Goal: Task Accomplishment & Management: Manage account settings

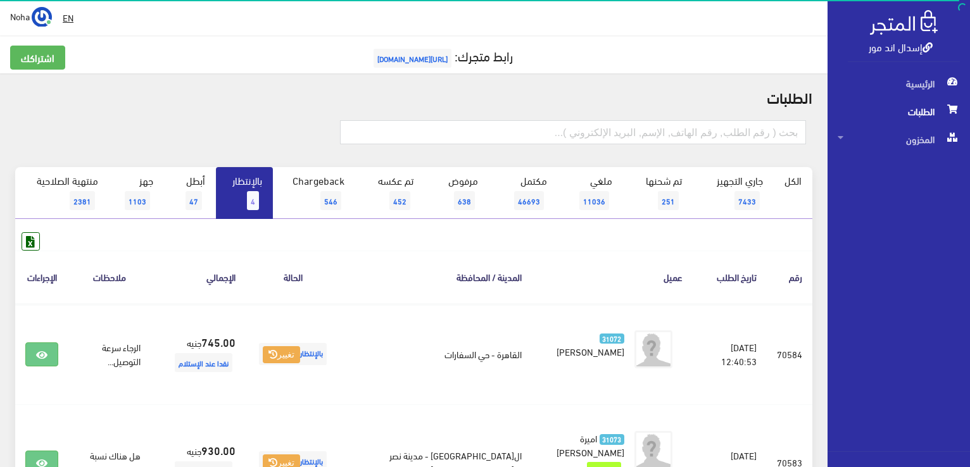
click at [247, 198] on link "بالإنتظار 4" at bounding box center [244, 193] width 57 height 52
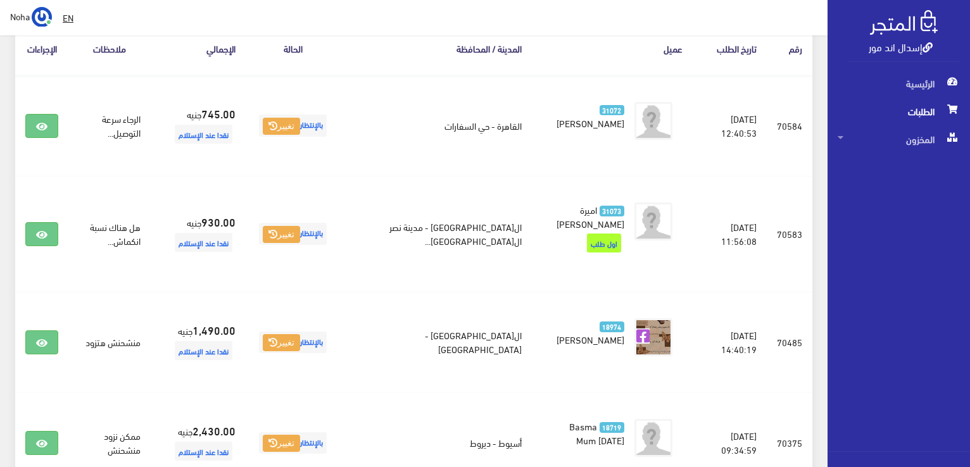
scroll to position [228, 0]
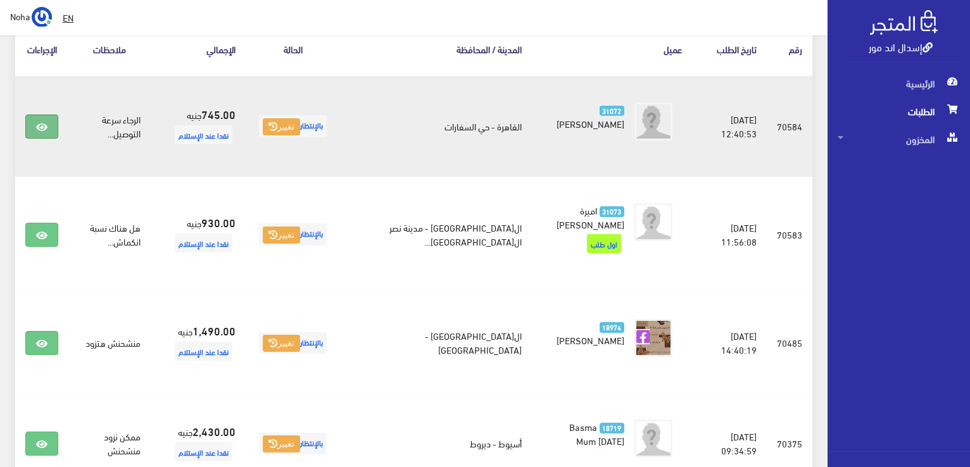
click at [35, 126] on link at bounding box center [41, 127] width 33 height 24
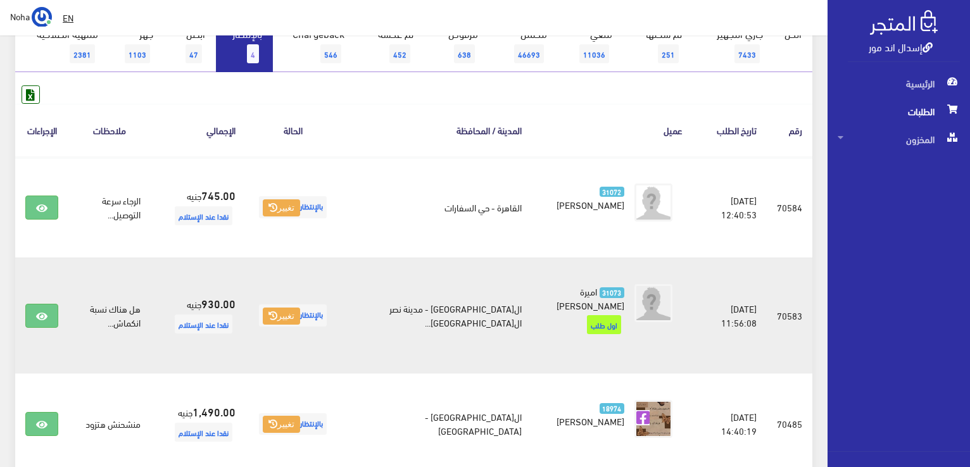
scroll to position [165, 0]
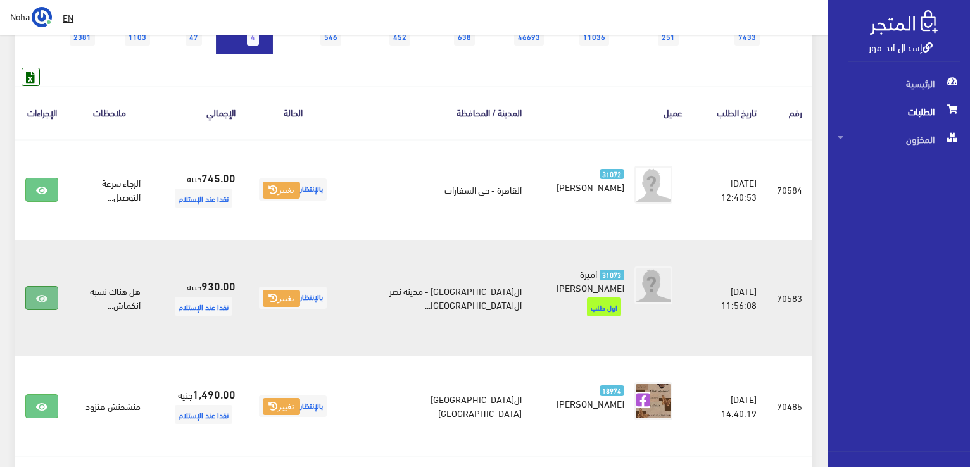
click at [38, 297] on icon at bounding box center [41, 299] width 11 height 10
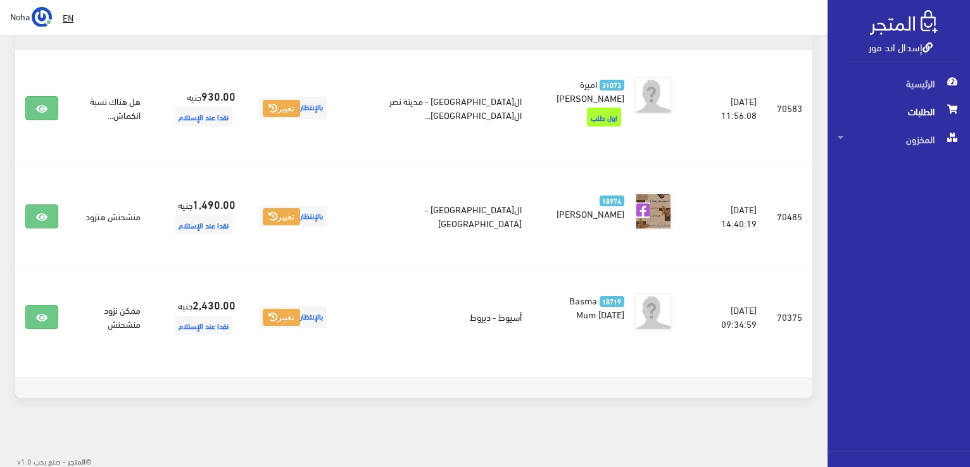
scroll to position [101, 0]
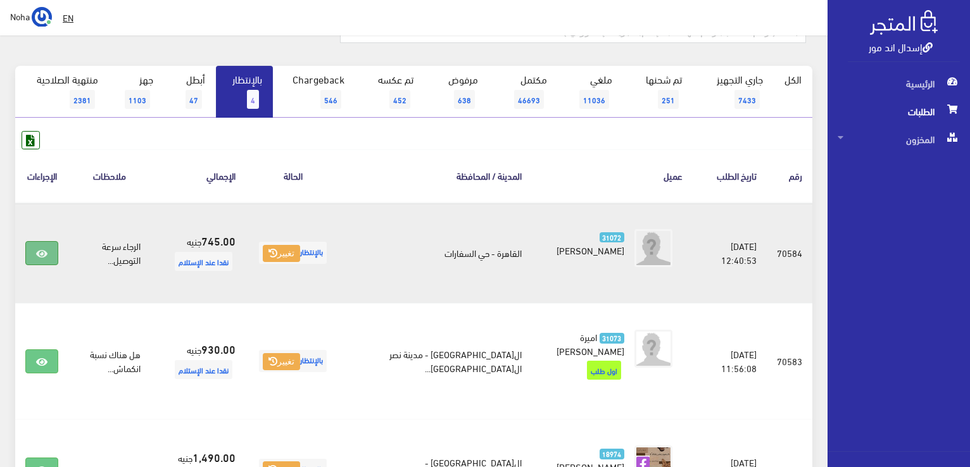
click at [41, 250] on icon at bounding box center [41, 254] width 11 height 10
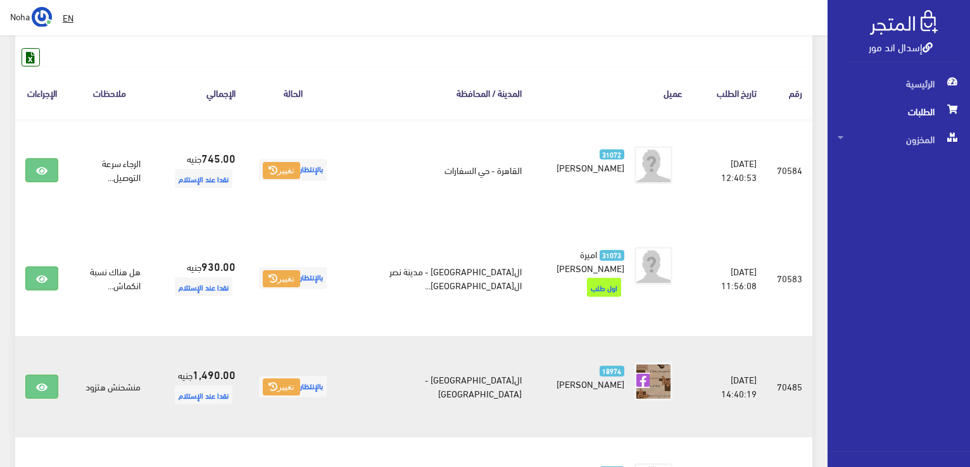
scroll to position [165, 0]
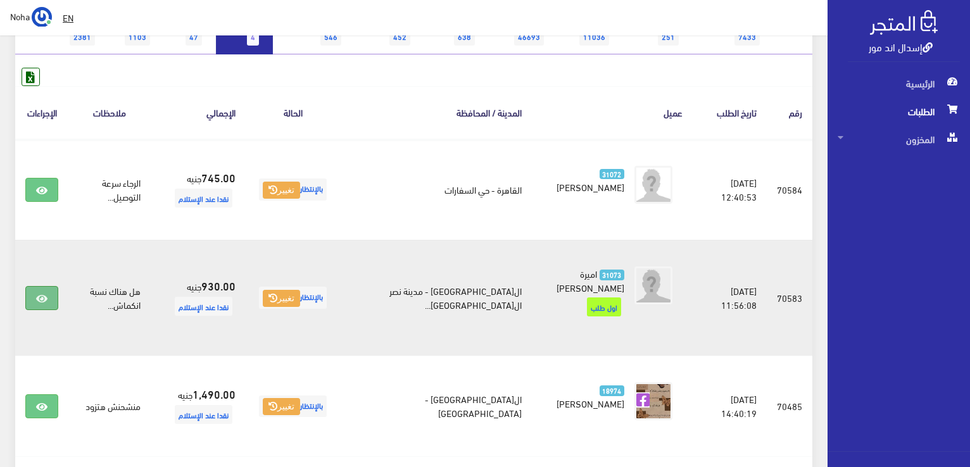
click at [51, 296] on link at bounding box center [41, 298] width 33 height 24
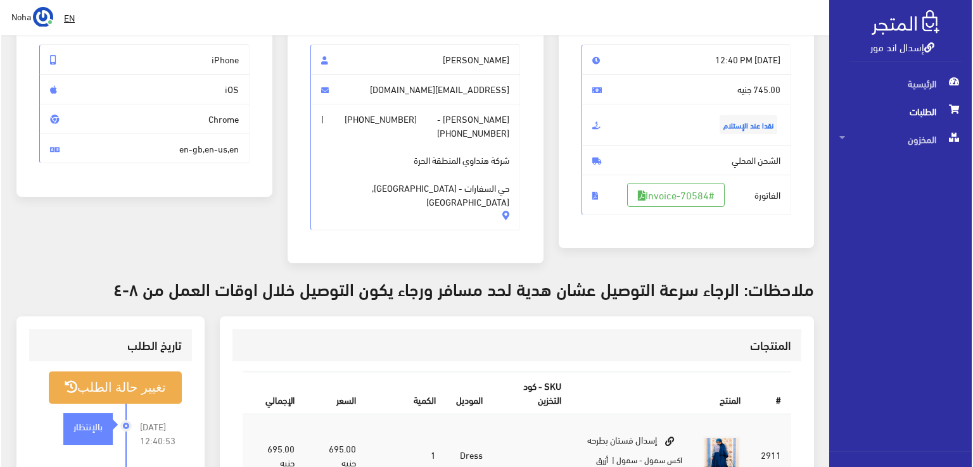
scroll to position [190, 0]
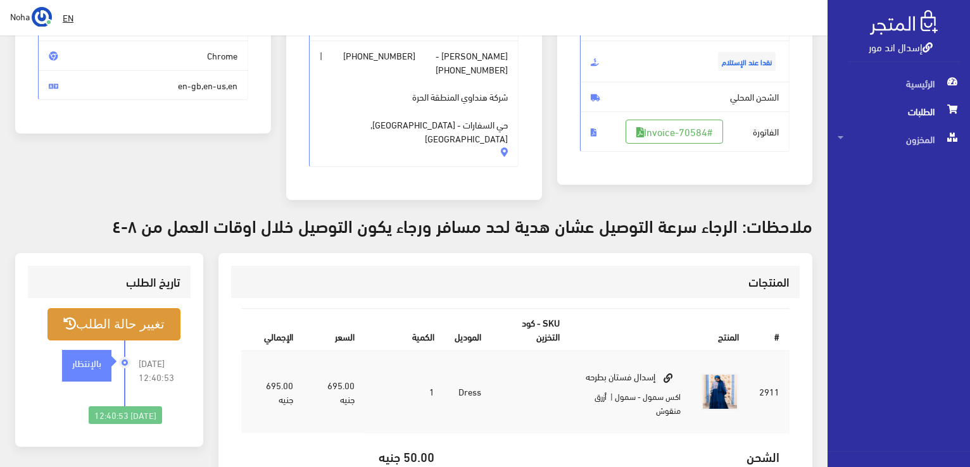
click at [132, 308] on button "تغيير حالة الطلب" at bounding box center [113, 324] width 133 height 32
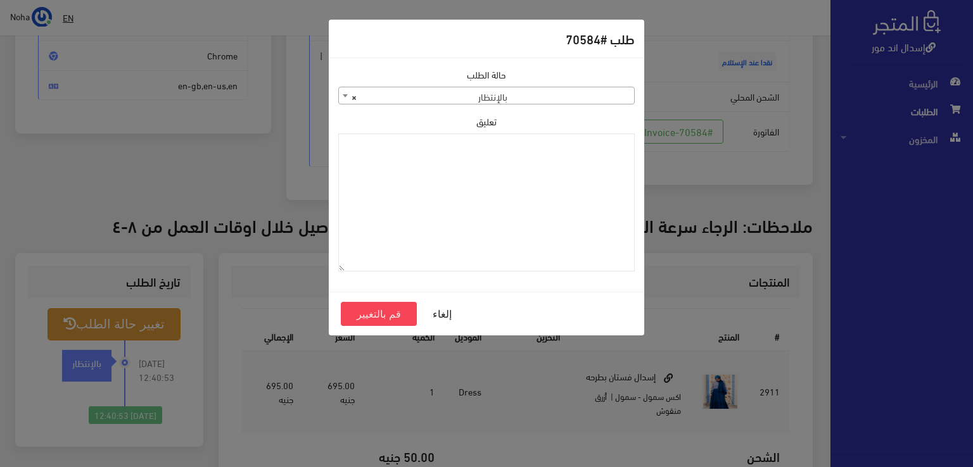
click at [344, 94] on b at bounding box center [345, 95] width 5 height 3
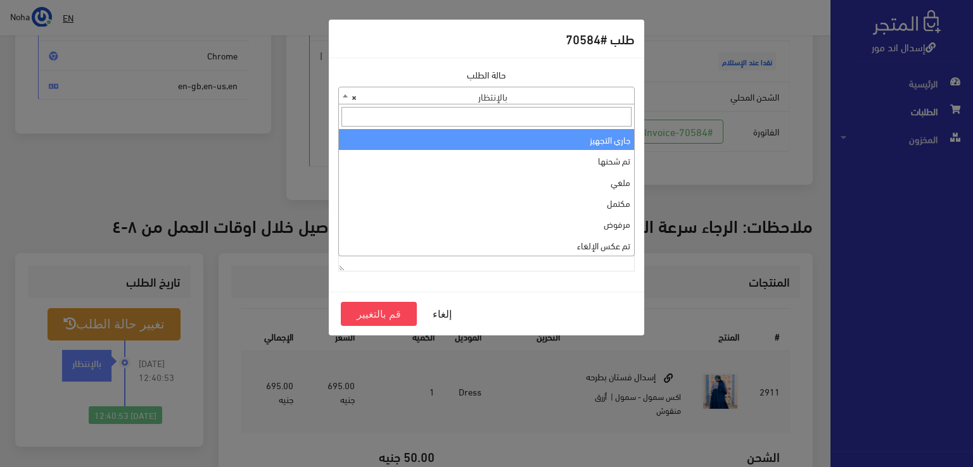
select select "1"
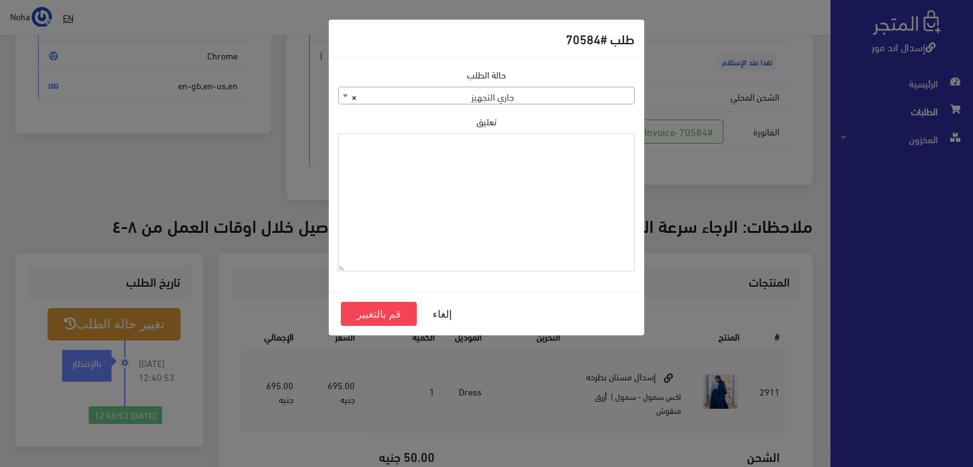
paste textarea "1120864"
type textarea "1120864"
click at [398, 314] on button "قم بالتغيير" at bounding box center [379, 314] width 76 height 24
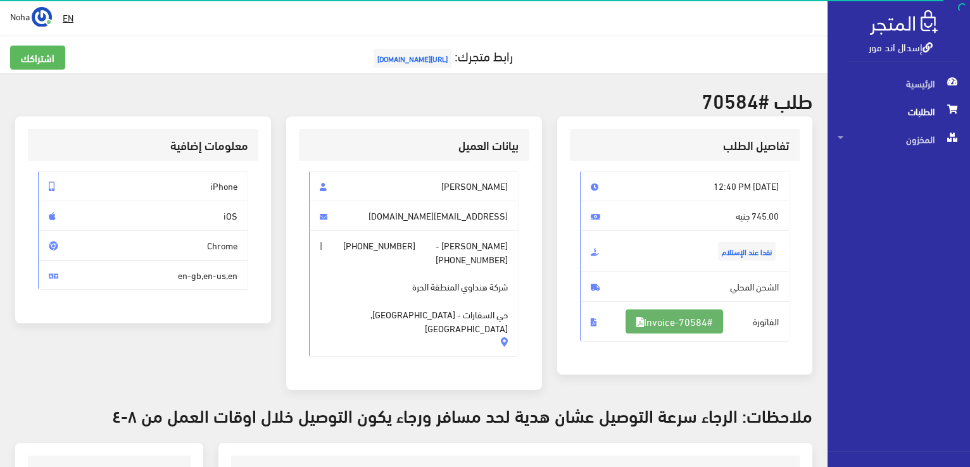
click at [679, 322] on link "#Invoice-70584" at bounding box center [675, 322] width 98 height 24
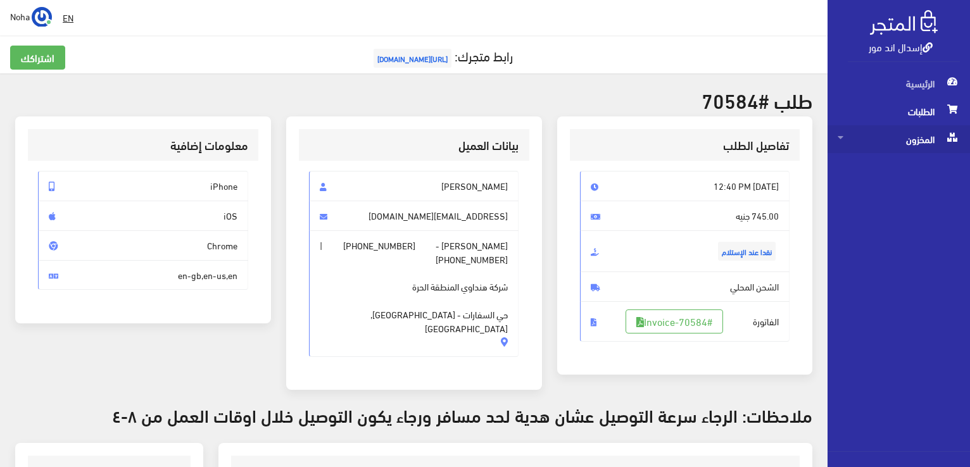
click at [939, 138] on span "المخزون" at bounding box center [899, 139] width 122 height 28
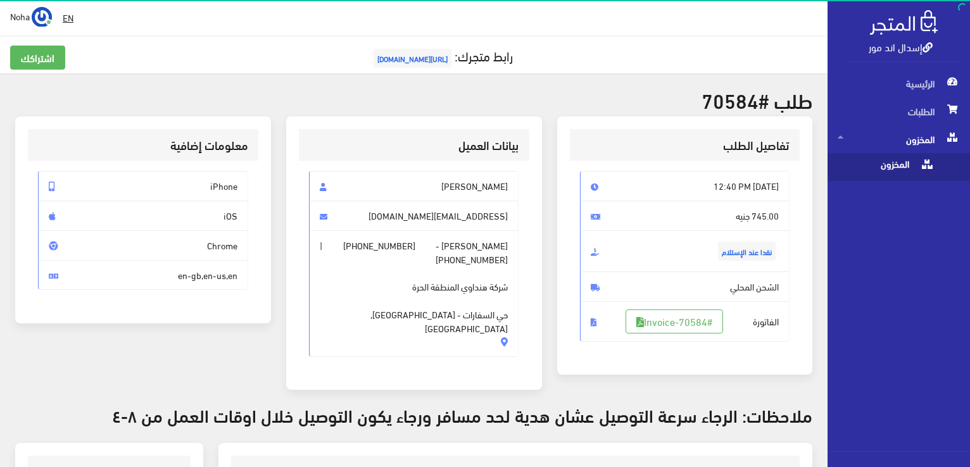
click at [884, 163] on span "المخزون" at bounding box center [886, 167] width 96 height 28
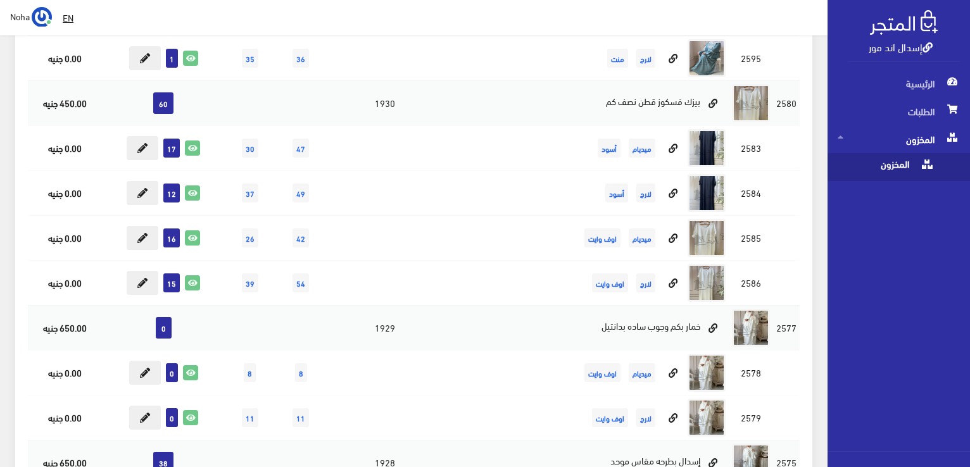
scroll to position [8720, 0]
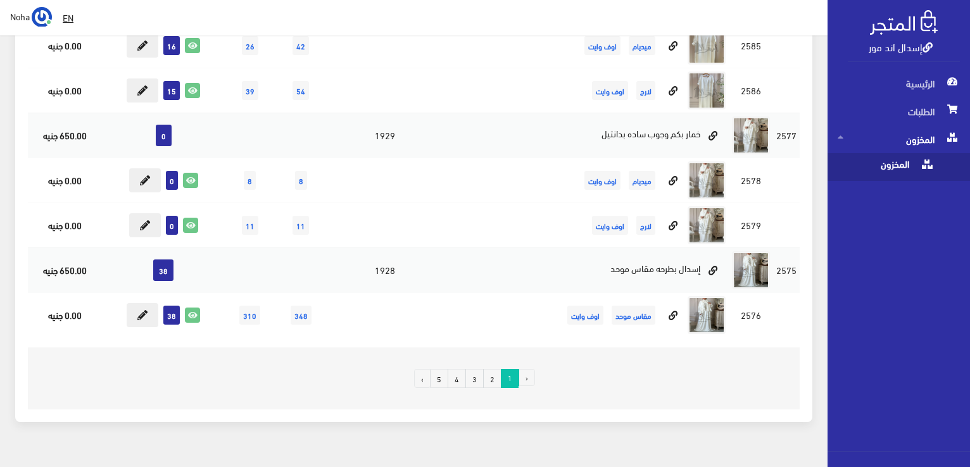
click at [491, 369] on link "2" at bounding box center [492, 378] width 18 height 19
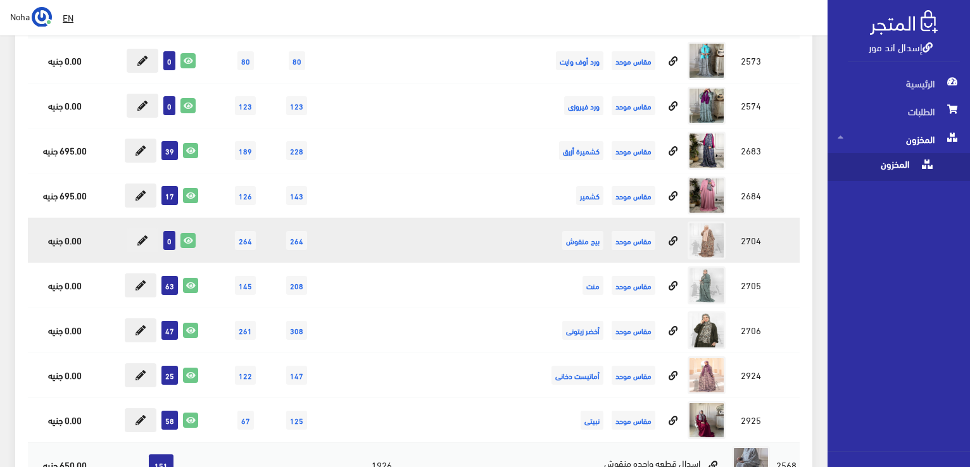
scroll to position [317, 0]
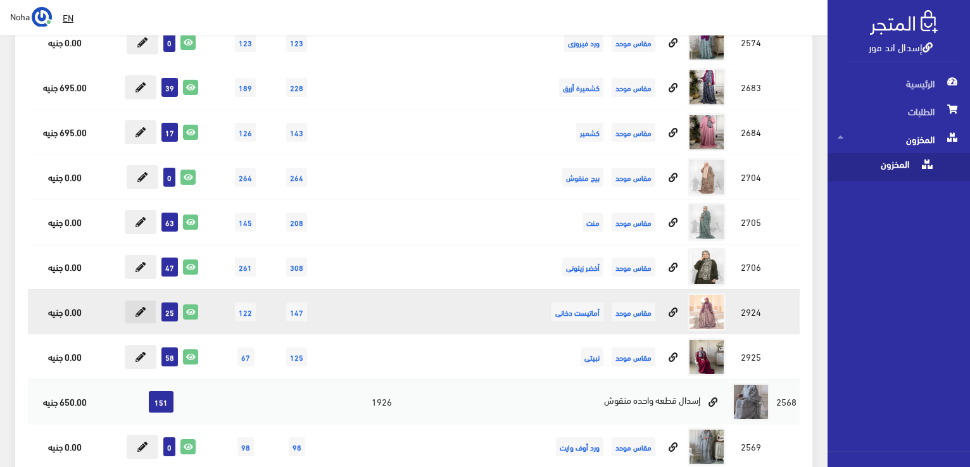
click at [137, 313] on icon at bounding box center [140, 312] width 10 height 10
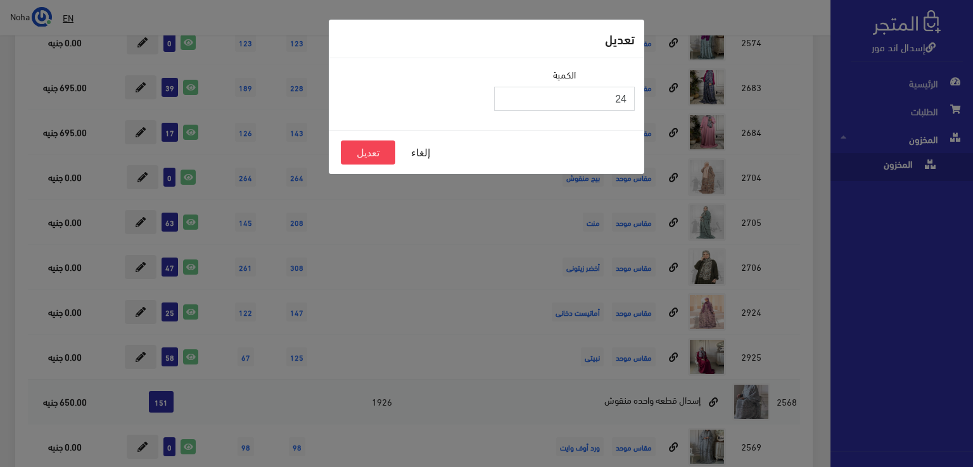
type input "24"
click at [506, 103] on input "24" at bounding box center [564, 99] width 141 height 24
click at [360, 153] on button "تعديل" at bounding box center [368, 153] width 54 height 24
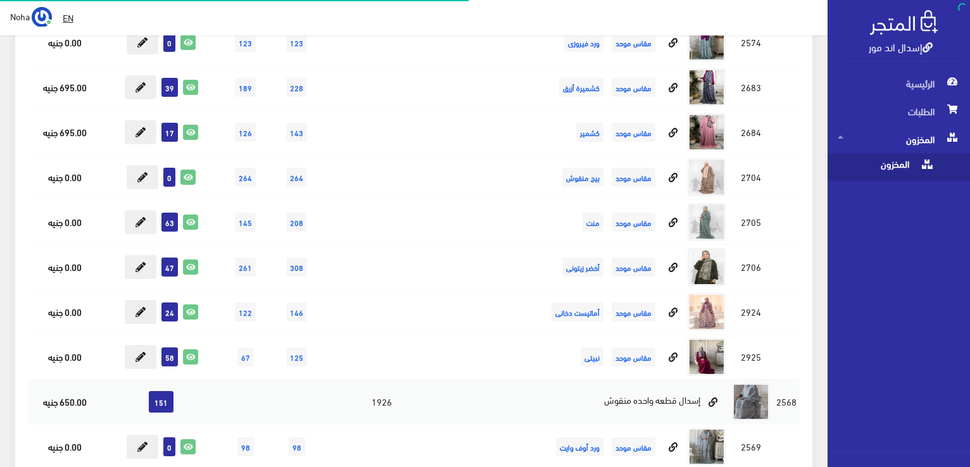
scroll to position [317, 0]
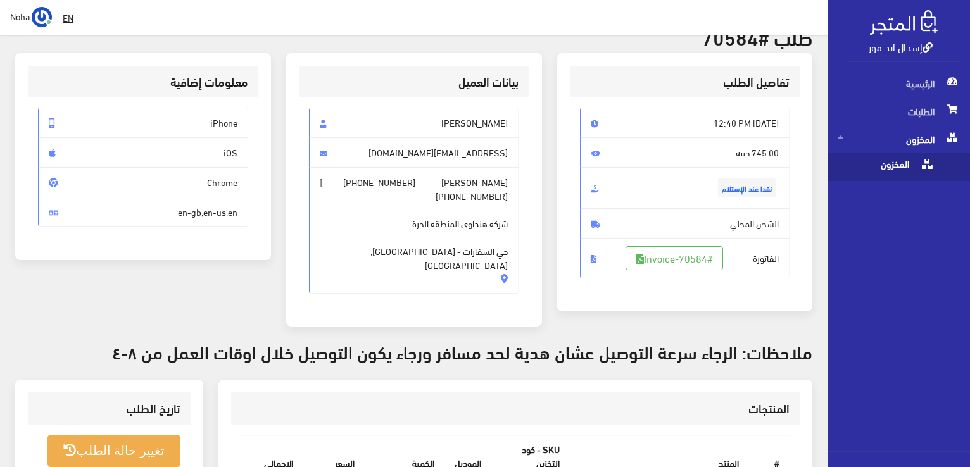
scroll to position [190, 0]
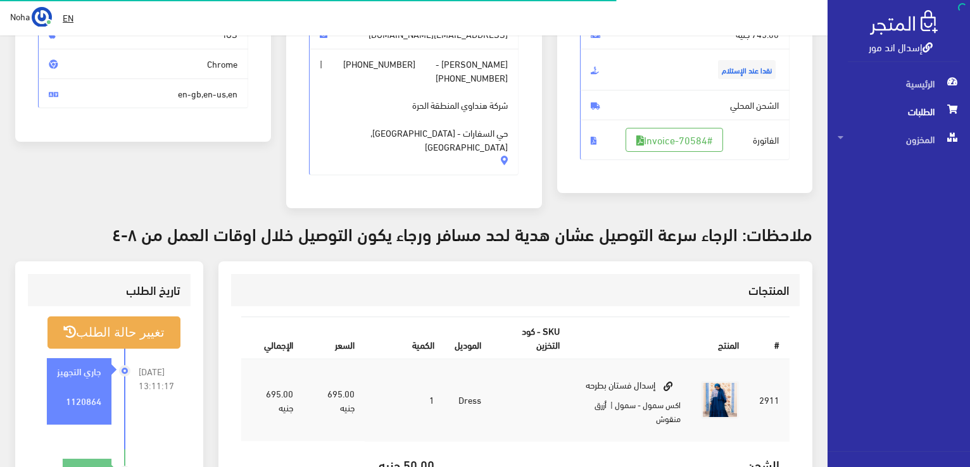
scroll to position [182, 0]
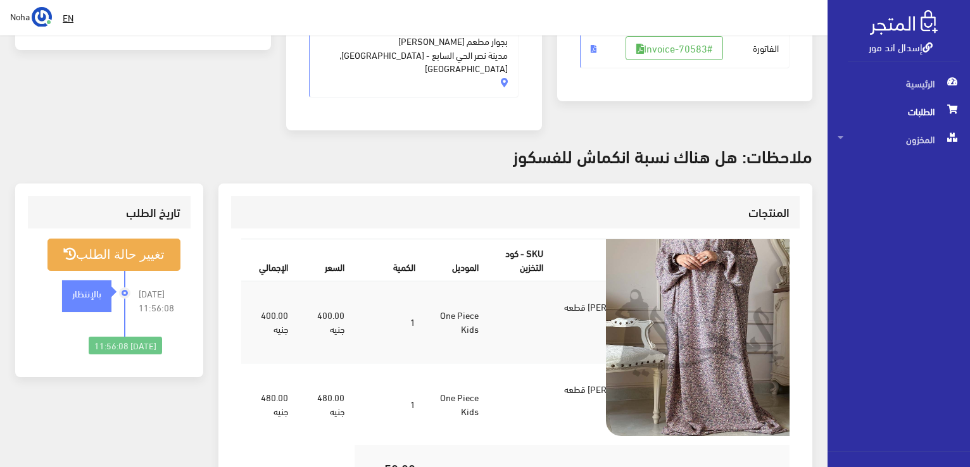
scroll to position [317, 0]
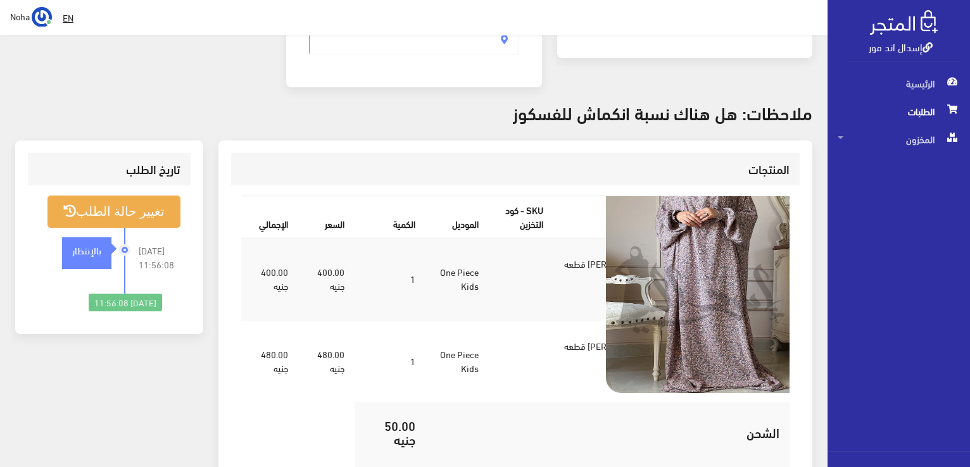
click at [697, 234] on img at bounding box center [720, 279] width 228 height 228
click at [719, 253] on img at bounding box center [720, 279] width 228 height 228
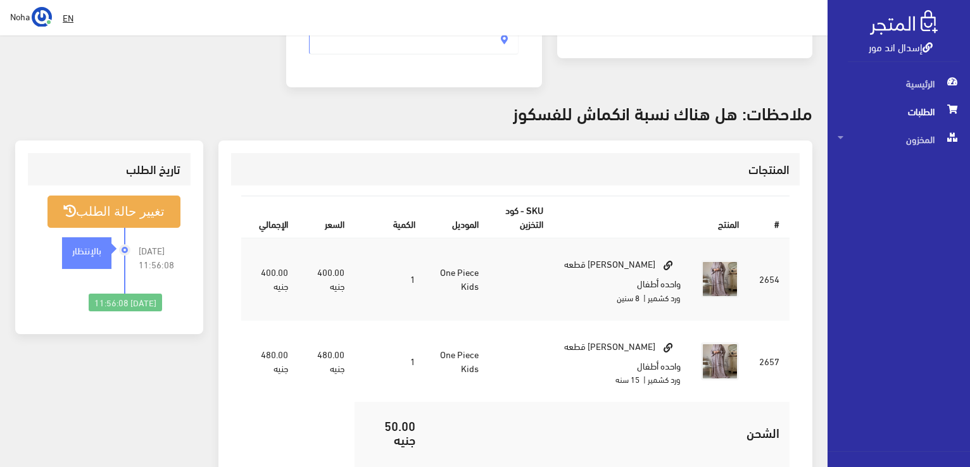
click at [883, 49] on link "إسدال اند مور" at bounding box center [901, 46] width 64 height 18
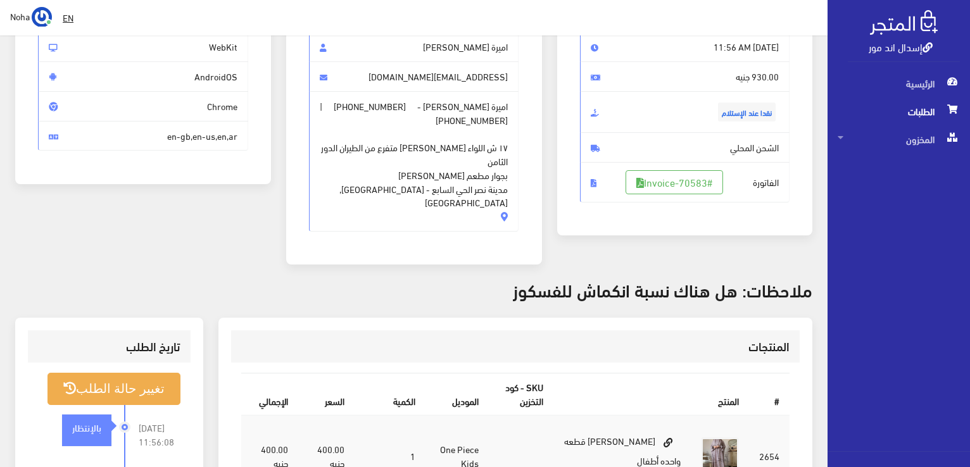
scroll to position [0, 0]
